Goal: Task Accomplishment & Management: Complete application form

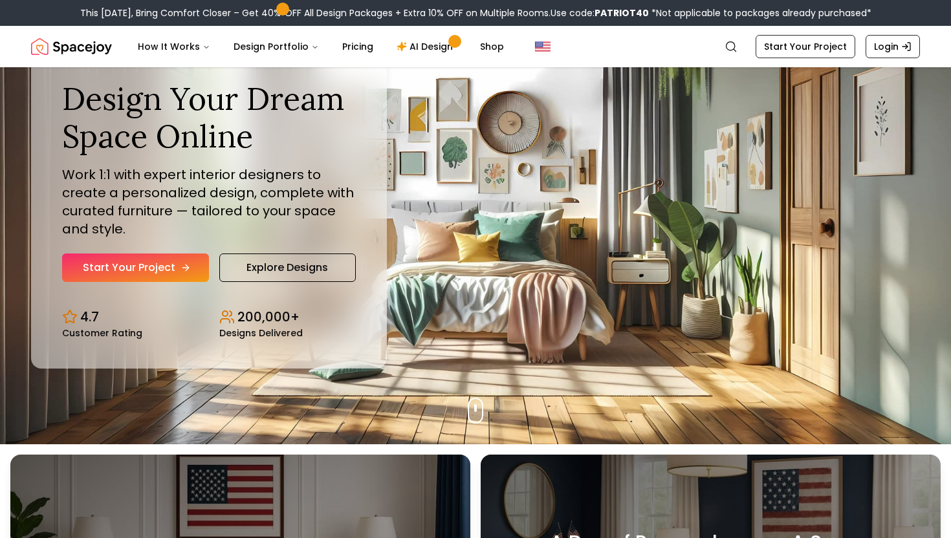
scroll to position [112, 0]
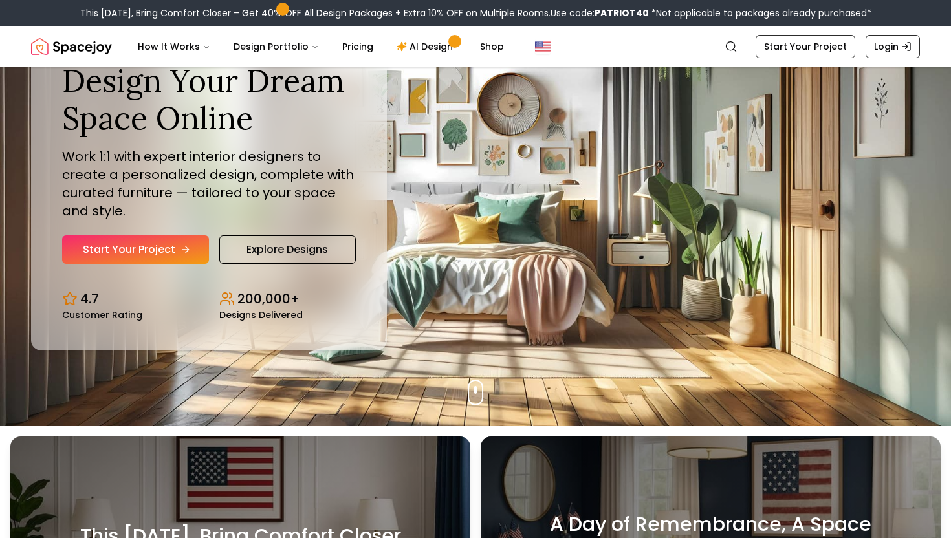
click at [164, 249] on link "Start Your Project" at bounding box center [135, 249] width 147 height 28
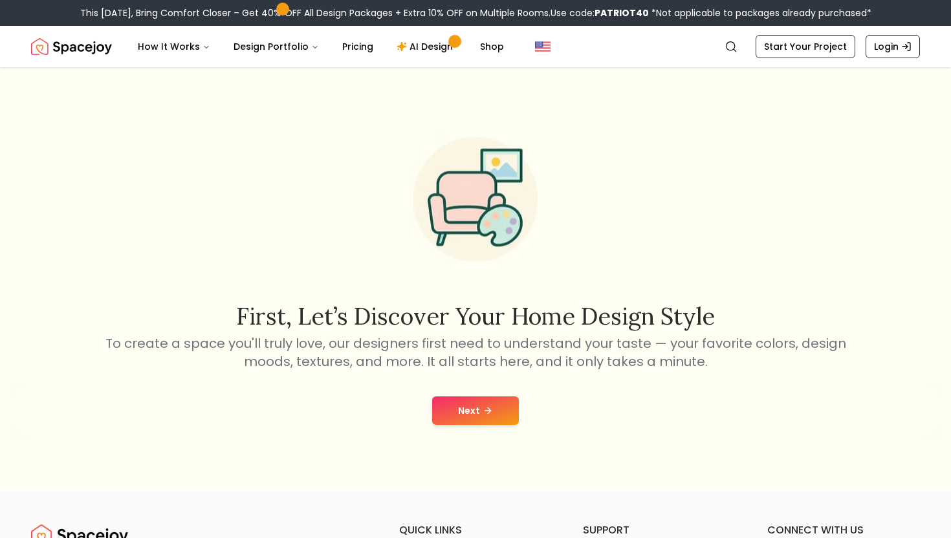
scroll to position [2, 0]
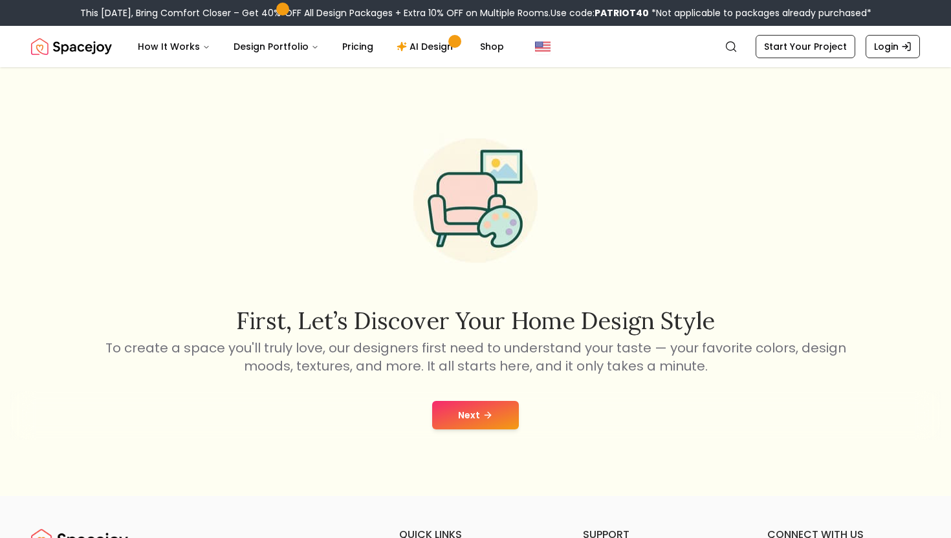
click at [499, 423] on button "Next" at bounding box center [475, 415] width 87 height 28
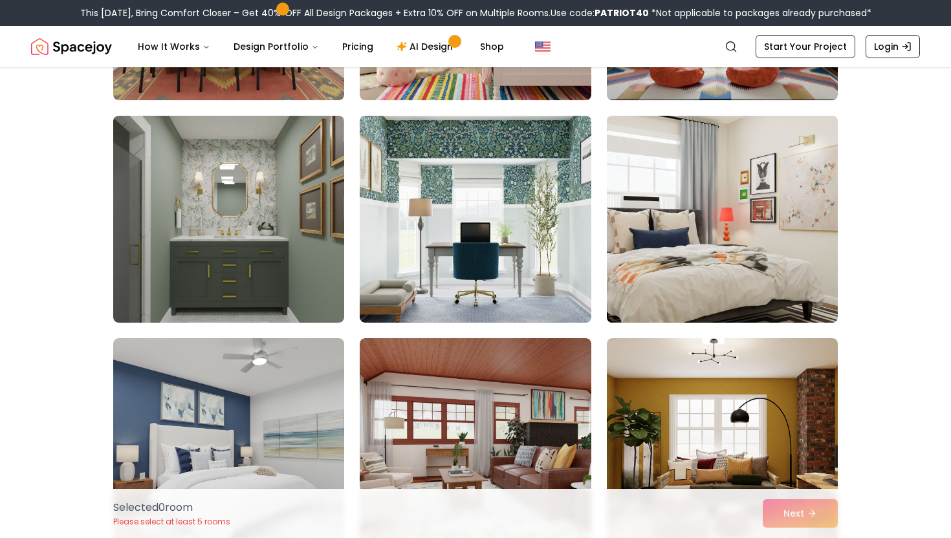
scroll to position [1397, 0]
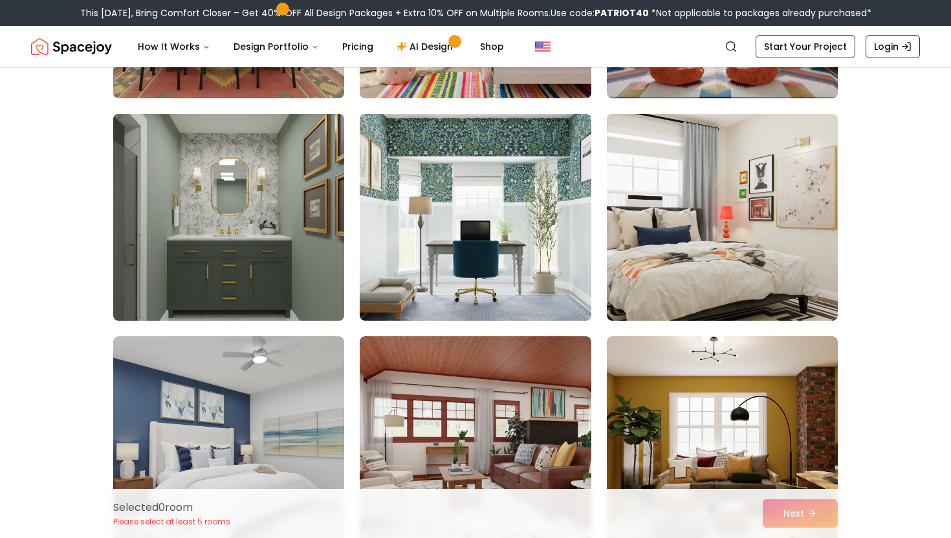
click at [276, 163] on img at bounding box center [228, 217] width 243 height 217
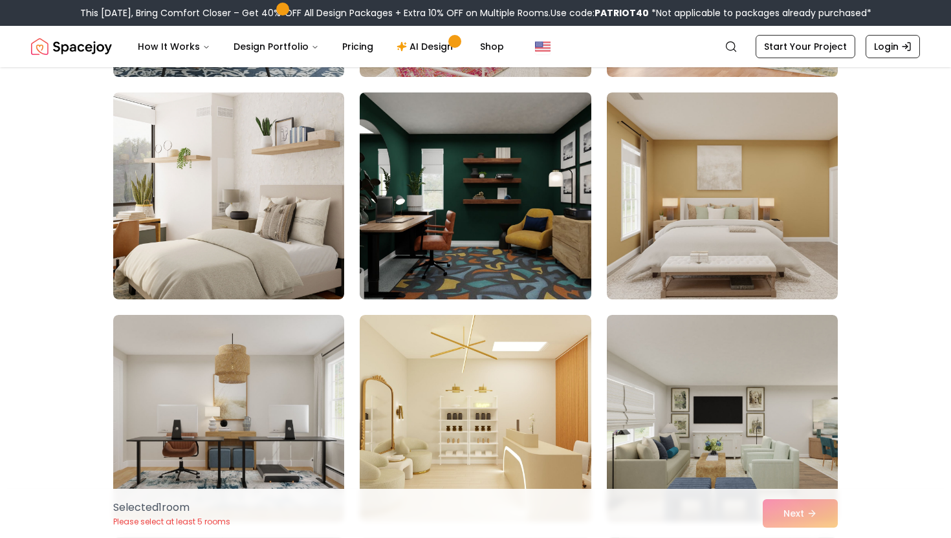
scroll to position [2111, 0]
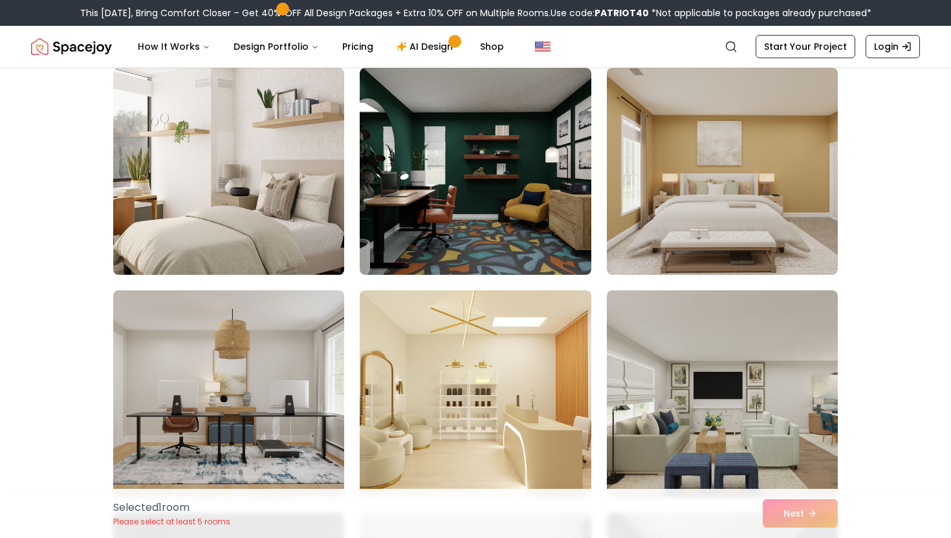
click at [258, 193] on img at bounding box center [228, 171] width 243 height 217
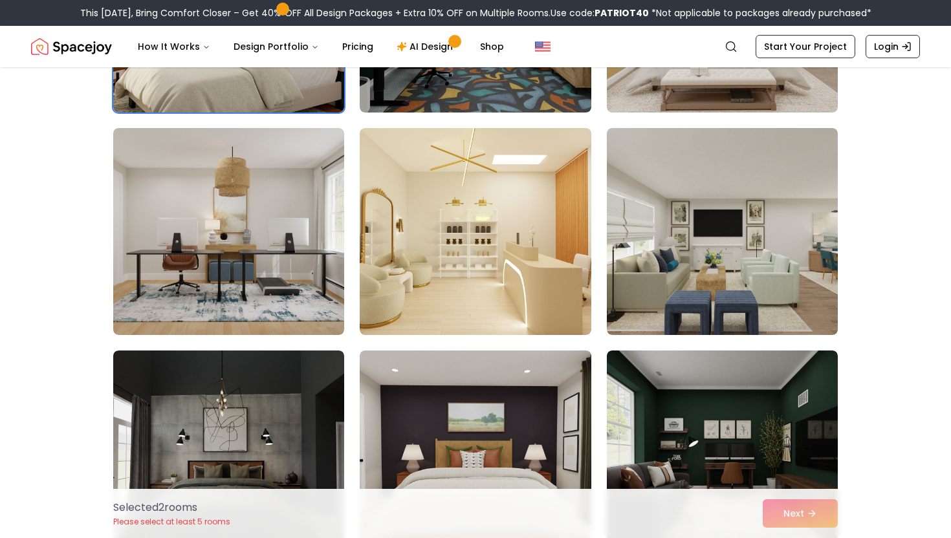
scroll to position [2315, 0]
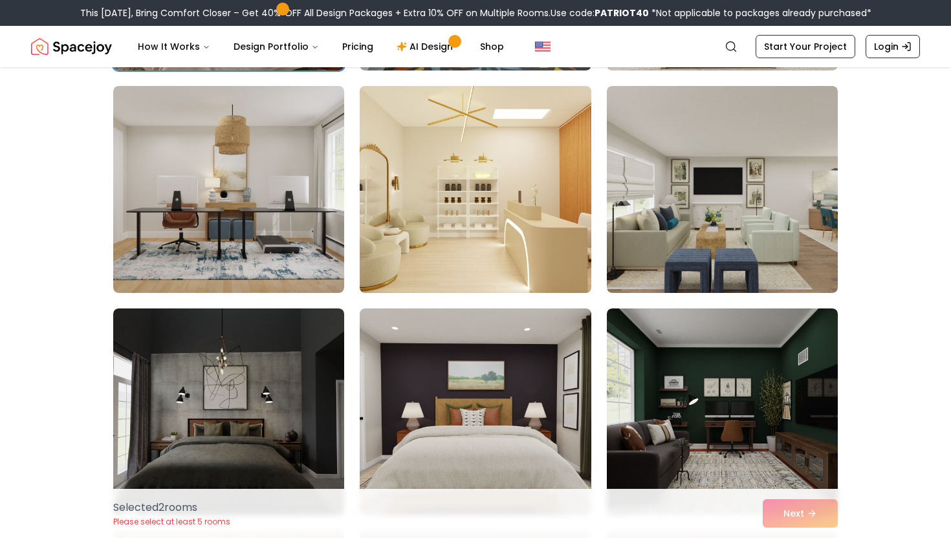
click at [453, 187] on img at bounding box center [475, 189] width 243 height 217
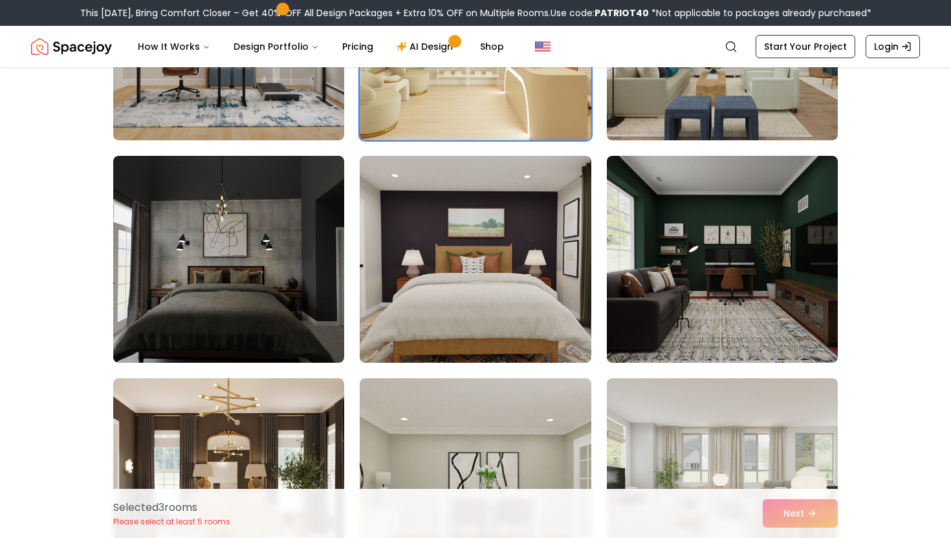
scroll to position [2794, 0]
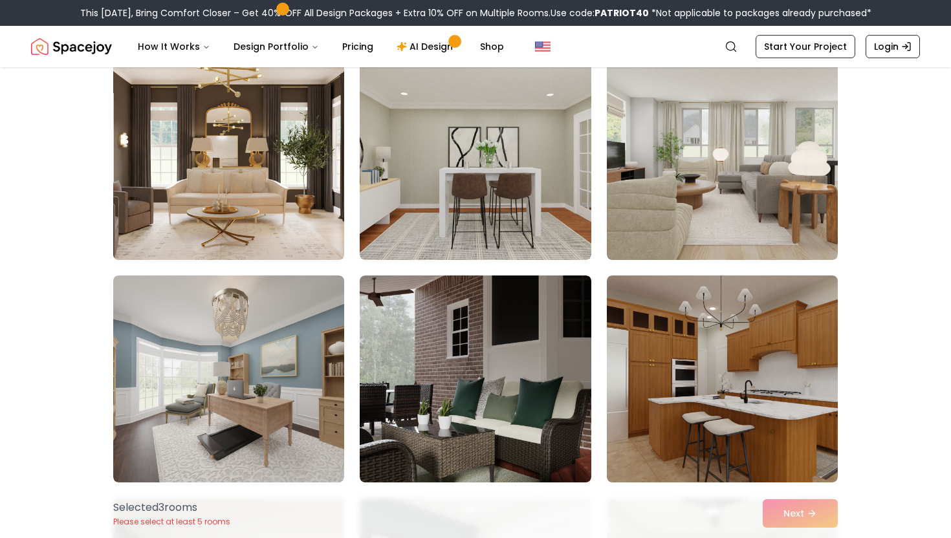
click at [307, 141] on img at bounding box center [228, 156] width 243 height 217
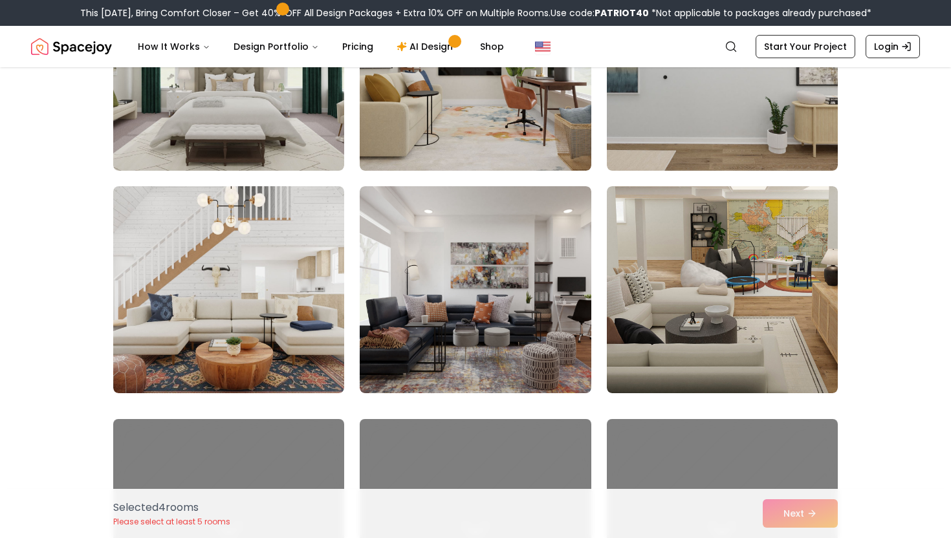
scroll to position [4284, 0]
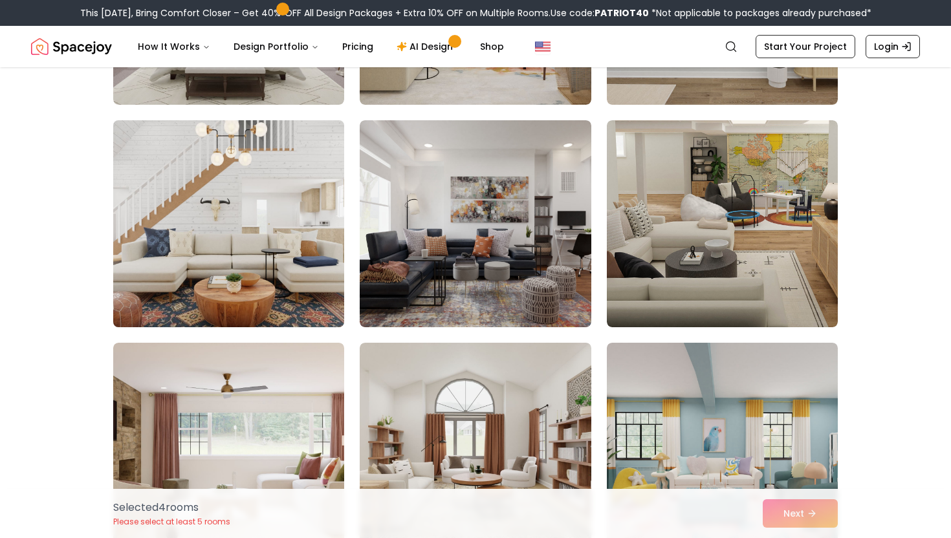
click at [305, 201] on img at bounding box center [228, 223] width 243 height 217
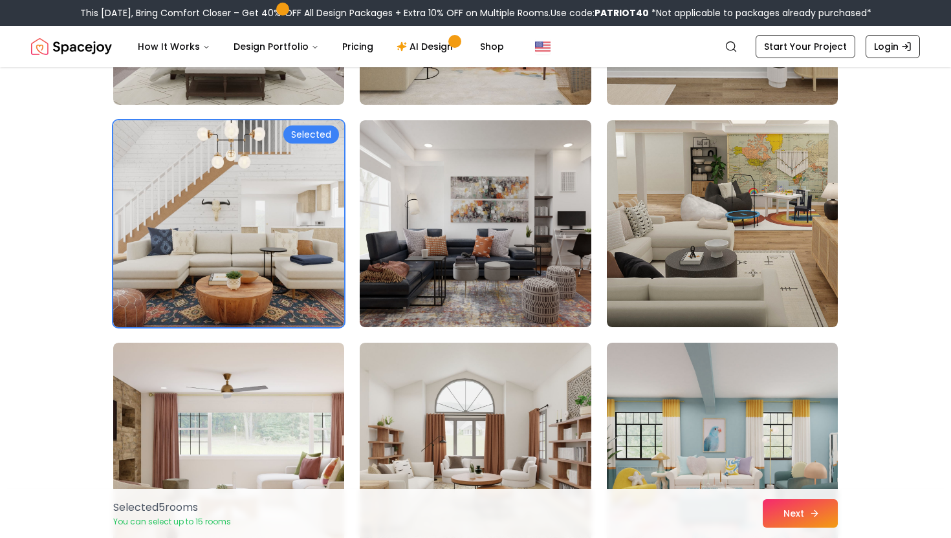
click at [807, 508] on button "Next" at bounding box center [800, 513] width 75 height 28
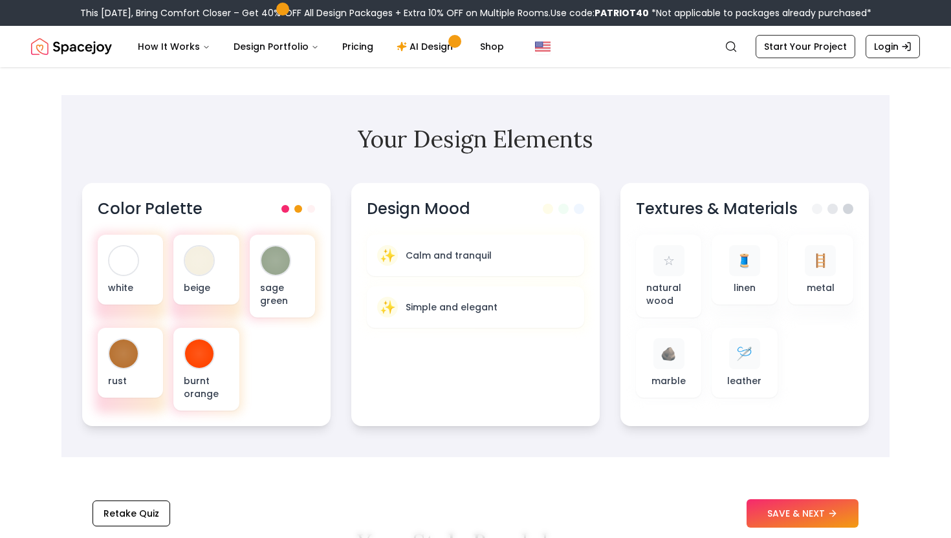
scroll to position [358, 0]
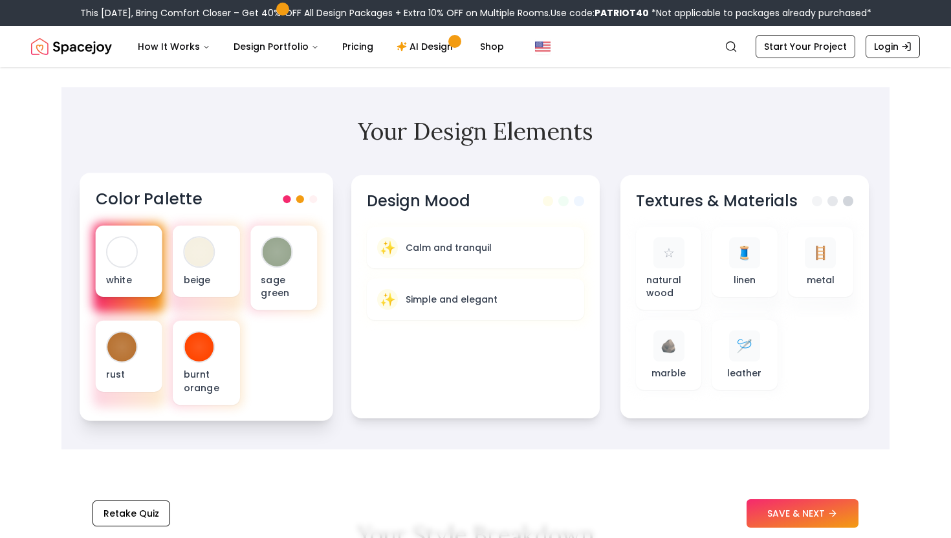
click at [127, 270] on div "white" at bounding box center [129, 261] width 67 height 71
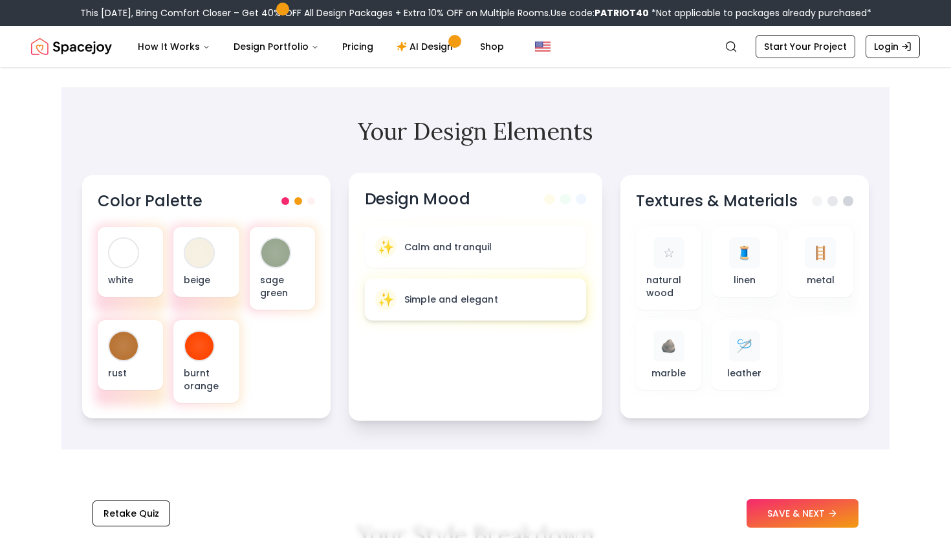
click at [464, 293] on p "Simple and elegant" at bounding box center [451, 299] width 94 height 13
click at [481, 301] on p "Simple and elegant" at bounding box center [451, 299] width 94 height 13
click at [497, 294] on div "✨ Simple and elegant" at bounding box center [475, 299] width 201 height 21
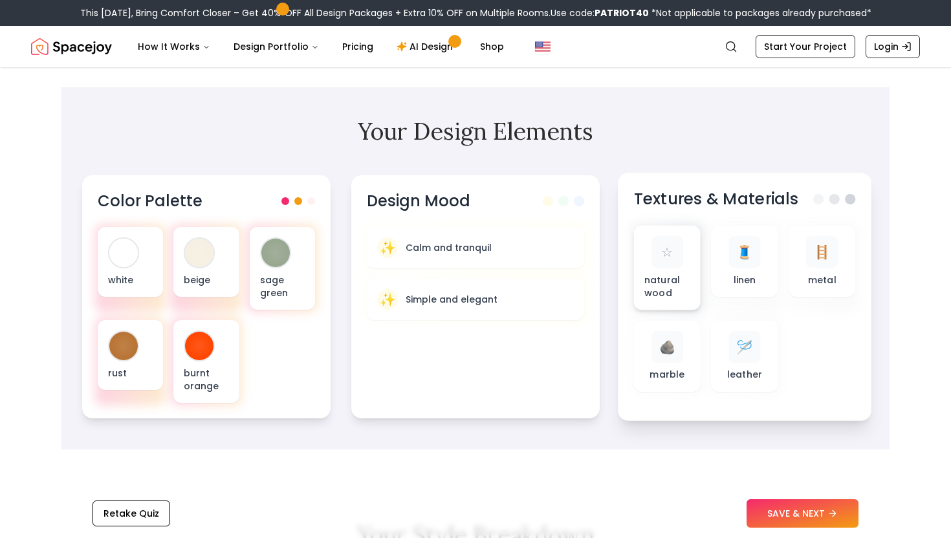
click at [679, 283] on p "natural wood" at bounding box center [667, 286] width 46 height 27
click at [798, 514] on button "SAVE & NEXT" at bounding box center [803, 513] width 112 height 28
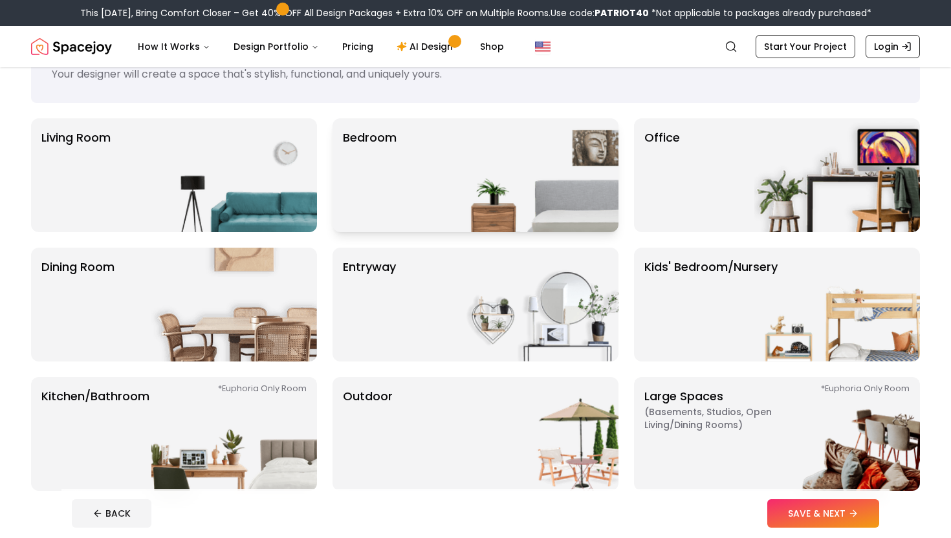
scroll to position [61, 0]
click at [376, 159] on p "Bedroom" at bounding box center [370, 174] width 54 height 93
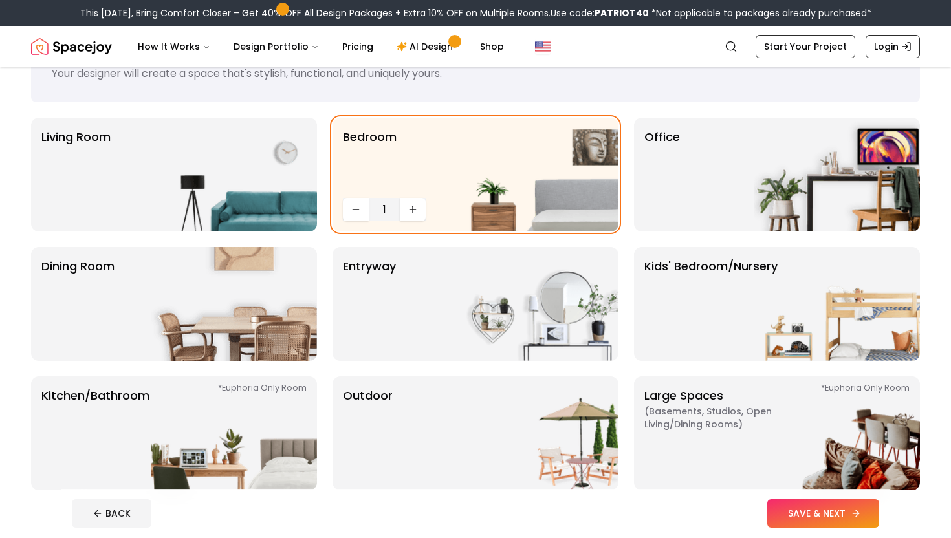
click at [827, 515] on button "SAVE & NEXT" at bounding box center [823, 513] width 112 height 28
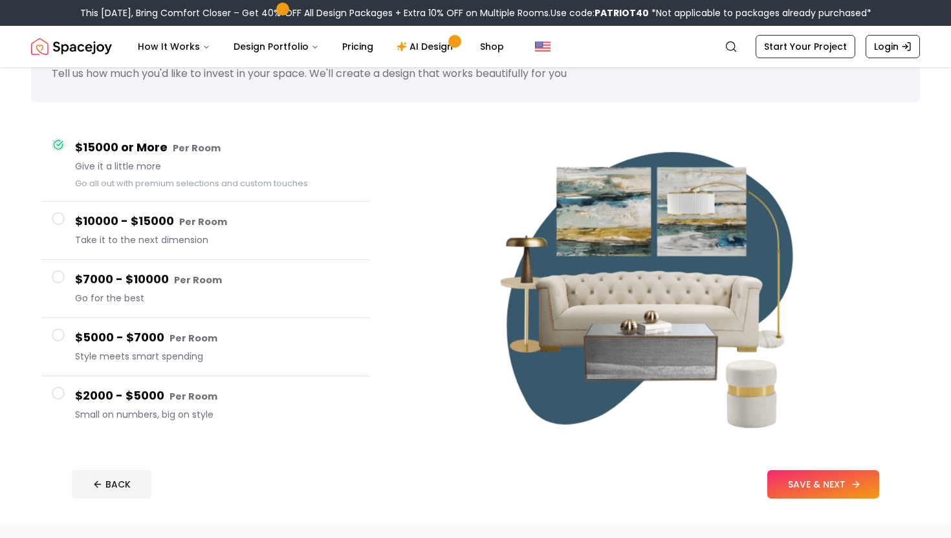
click at [801, 495] on button "SAVE & NEXT" at bounding box center [823, 484] width 112 height 28
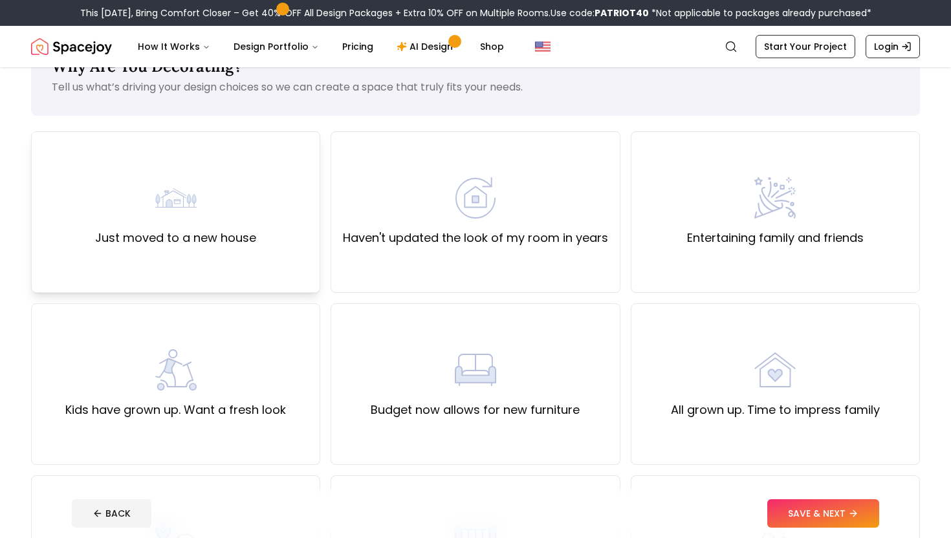
scroll to position [39, 0]
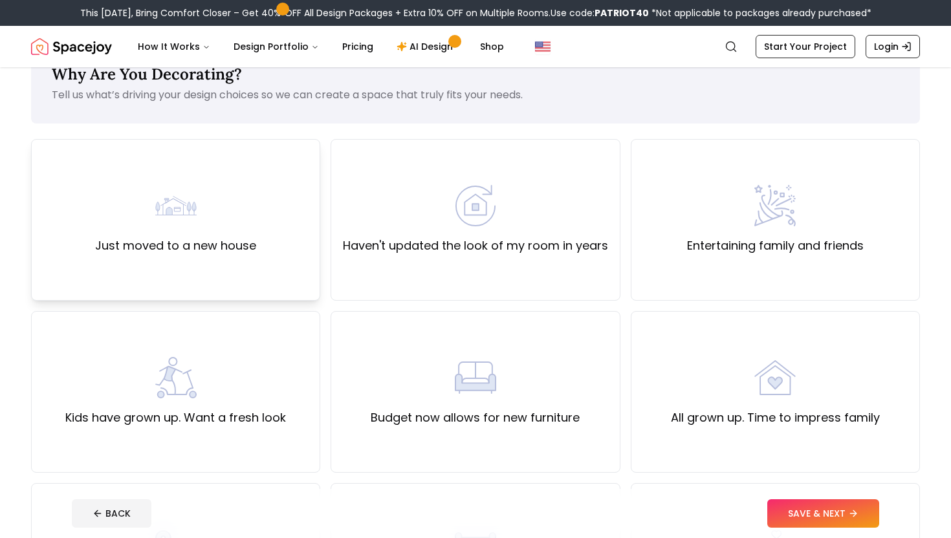
click at [235, 230] on div "Just moved to a new house" at bounding box center [175, 220] width 161 height 70
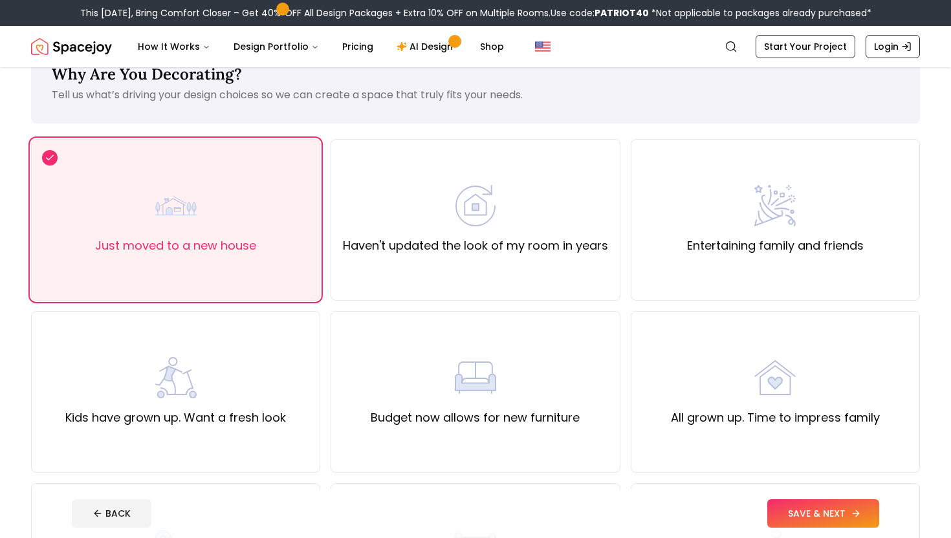
click at [839, 515] on button "SAVE & NEXT" at bounding box center [823, 513] width 112 height 28
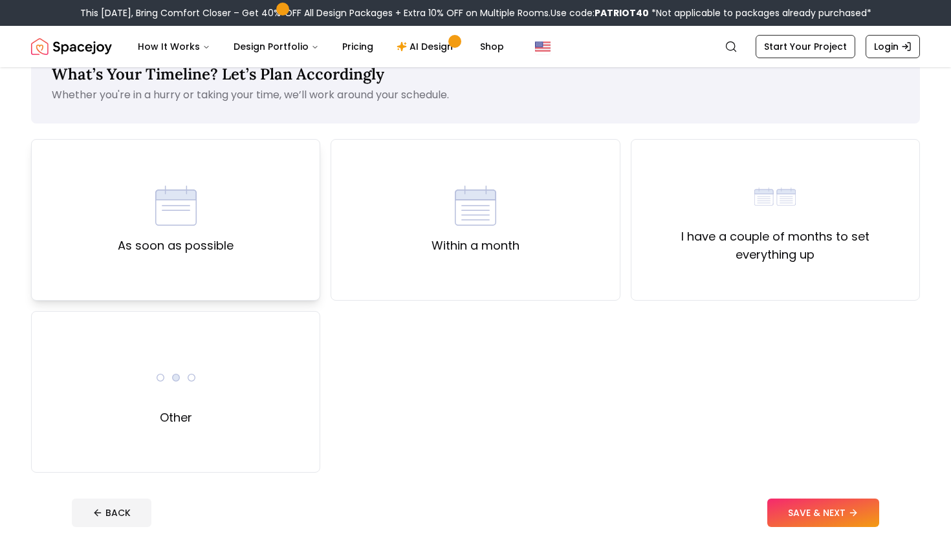
click at [256, 230] on div "As soon as possible" at bounding box center [175, 220] width 289 height 162
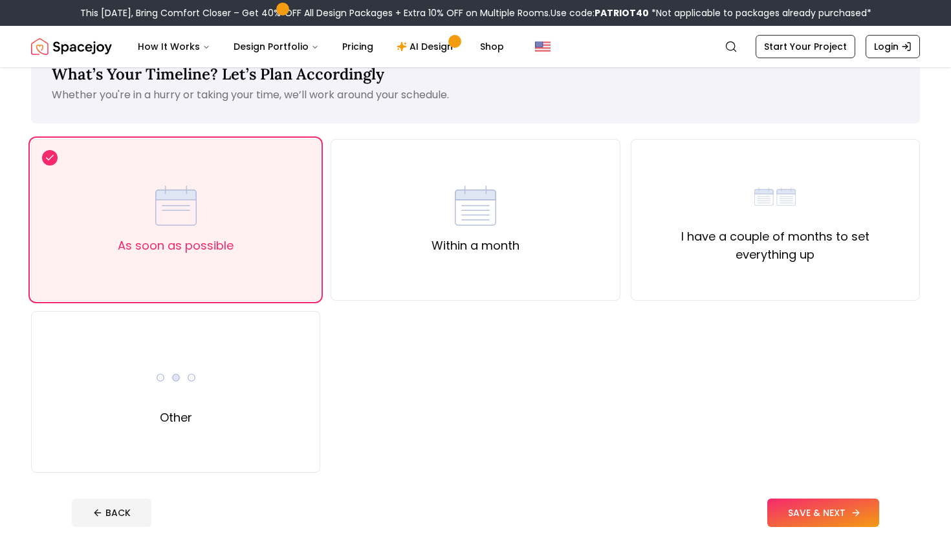
click at [838, 510] on button "SAVE & NEXT" at bounding box center [823, 513] width 112 height 28
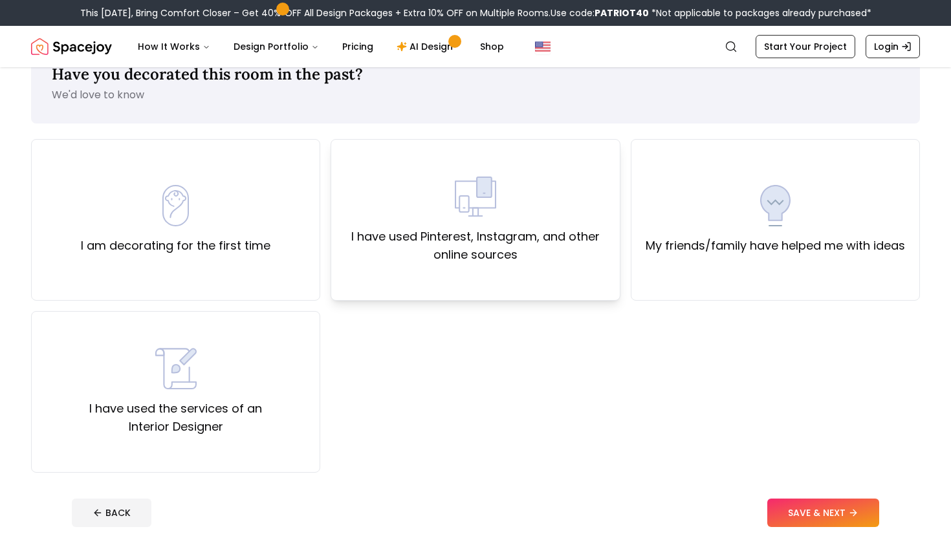
click at [469, 235] on label "I have used Pinterest, Instagram, and other online sources" at bounding box center [475, 246] width 267 height 36
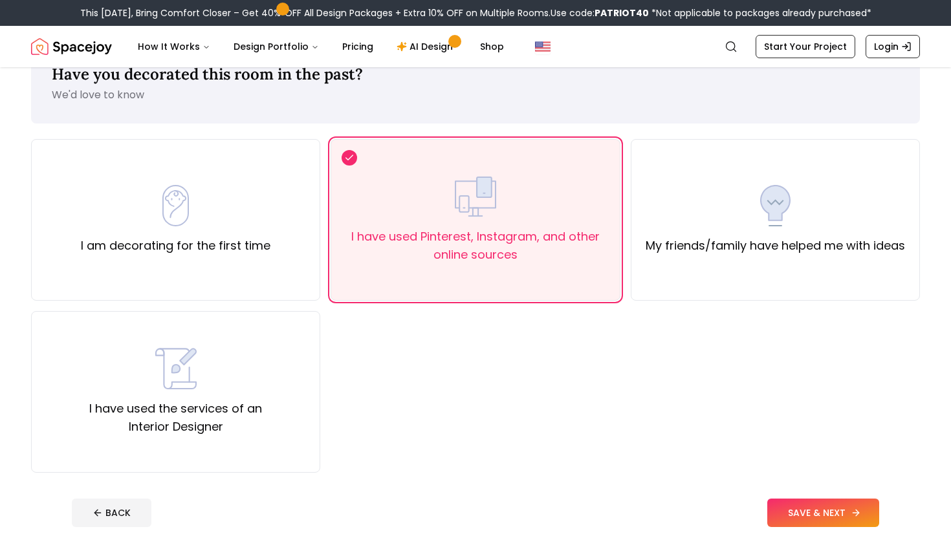
click at [799, 509] on button "SAVE & NEXT" at bounding box center [823, 513] width 112 height 28
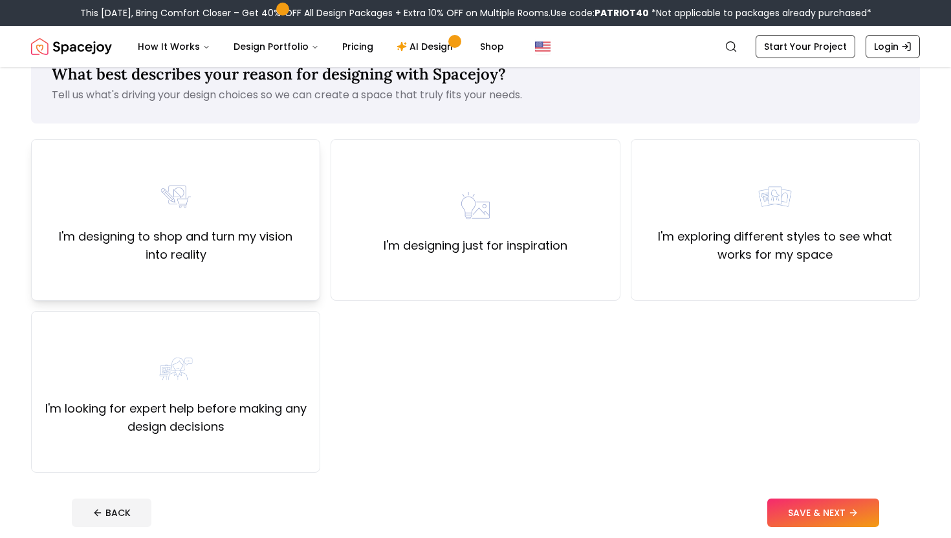
click at [243, 241] on label "I'm designing to shop and turn my vision into reality" at bounding box center [175, 246] width 267 height 36
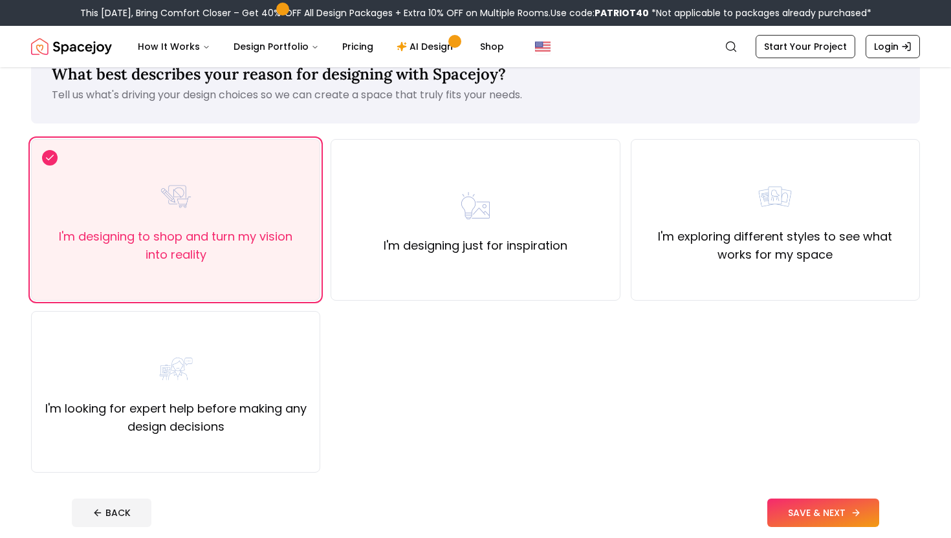
click at [798, 509] on button "SAVE & NEXT" at bounding box center [823, 513] width 112 height 28
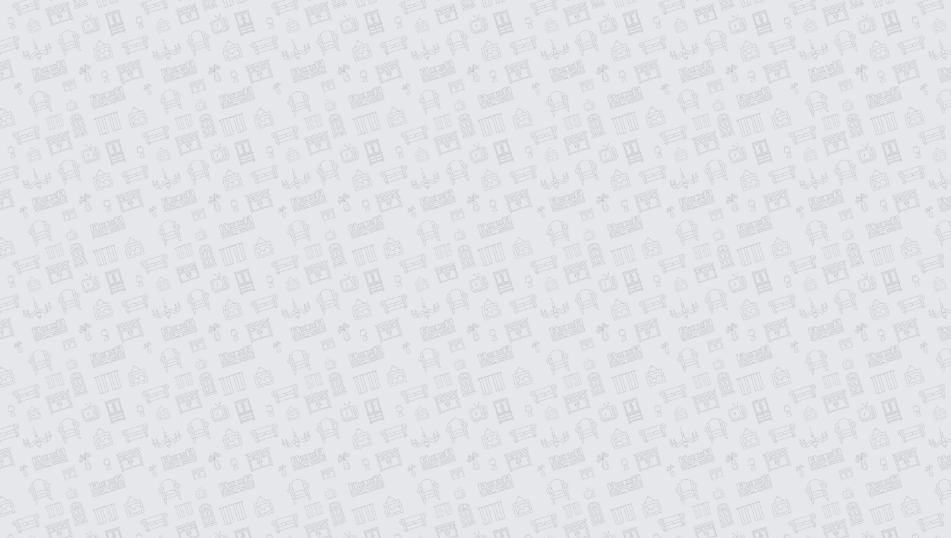
scroll to position [32, 0]
